Goal: Information Seeking & Learning: Learn about a topic

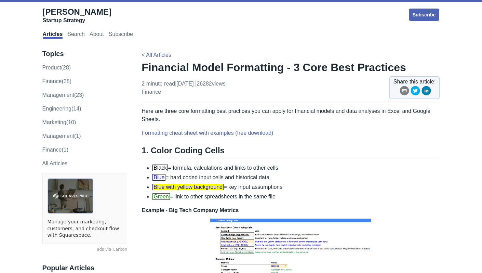
drag, startPoint x: 277, startPoint y: 70, endPoint x: 141, endPoint y: 68, distance: 136.0
copy div "loremip (78) dolorsitam (03) consectetur (47) adipiscin (87) Elitseddoe (5) Tem…"
click at [219, 65] on h1 "Financial Model Formatting - 3 Core Best Practices" at bounding box center [290, 67] width 298 height 14
drag, startPoint x: 141, startPoint y: 66, endPoint x: 269, endPoint y: 68, distance: 127.5
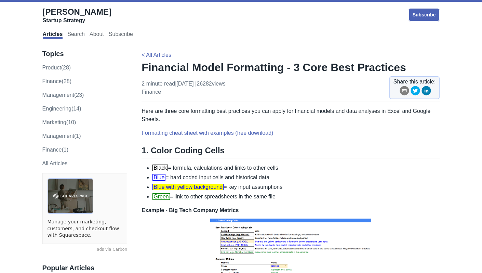
click at [269, 68] on h1 "Financial Model Formatting - 3 Core Best Practices" at bounding box center [290, 67] width 298 height 14
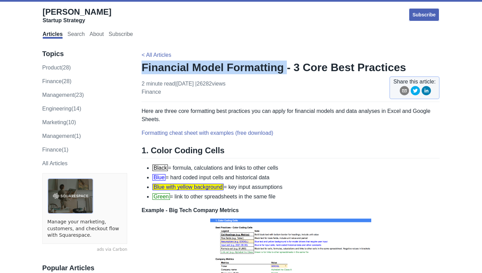
drag, startPoint x: 278, startPoint y: 68, endPoint x: 144, endPoint y: 67, distance: 134.3
click at [144, 67] on h1 "Financial Model Formatting - 3 Core Best Practices" at bounding box center [290, 67] width 298 height 14
copy h1 "Financial Model Formatting"
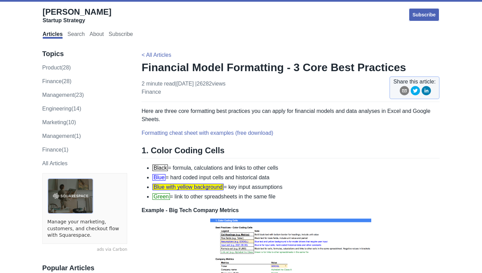
drag, startPoint x: 293, startPoint y: 187, endPoint x: 153, endPoint y: 179, distance: 140.0
click at [153, 179] on ul "Black = formula, calculations and links to other cells Blue = hard coded input …" at bounding box center [290, 182] width 298 height 37
copy ul "Blue = hard coded input cells and historical data Blue with yellow background =…"
